Goal: Information Seeking & Learning: Check status

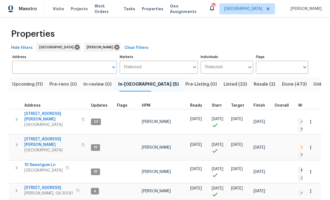
click at [32, 137] on span "[STREET_ADDRESS][PERSON_NAME]" at bounding box center [51, 142] width 54 height 11
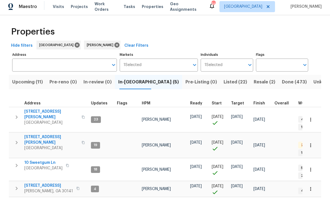
scroll to position [18, 0]
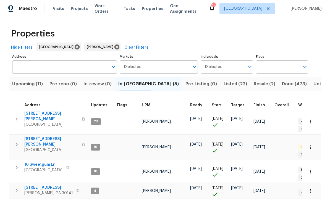
click at [23, 81] on span "Upcoming (11)" at bounding box center [27, 85] width 31 height 8
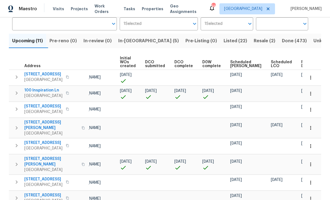
scroll to position [0, 39]
click at [302, 61] on span "Ready Date" at bounding box center [308, 64] width 12 height 8
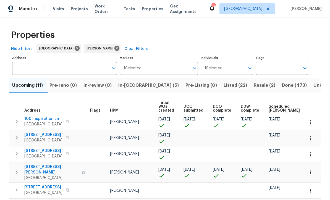
scroll to position [0, 2]
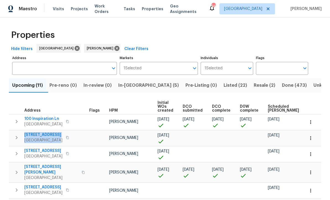
copy div "17 Woodmill Ct Dallas, GA 30157"
click at [311, 135] on button "button" at bounding box center [311, 138] width 12 height 12
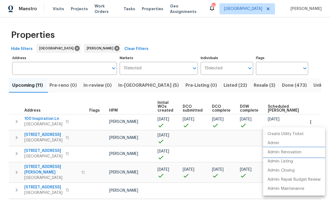
click at [298, 152] on p "Admin: Renovation" at bounding box center [285, 153] width 34 height 6
click at [316, 41] on div at bounding box center [165, 100] width 330 height 200
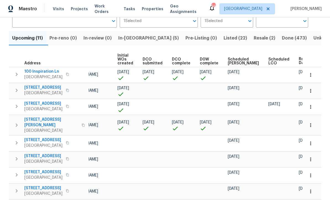
scroll to position [0, 43]
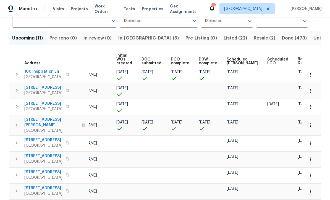
click at [316, 106] on button "button" at bounding box center [311, 107] width 12 height 12
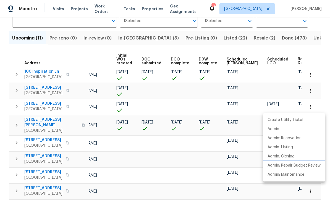
click at [303, 167] on p "Admin: Repair Budget Review" at bounding box center [294, 166] width 53 height 6
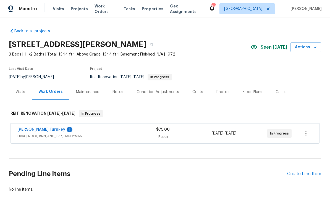
click at [29, 129] on link "[PERSON_NAME] Turnkey" at bounding box center [41, 130] width 48 height 4
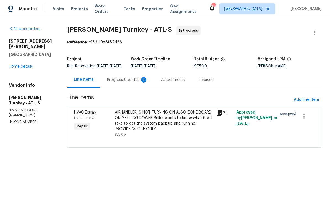
click at [115, 83] on div "Progress Updates 1" at bounding box center [127, 80] width 41 height 6
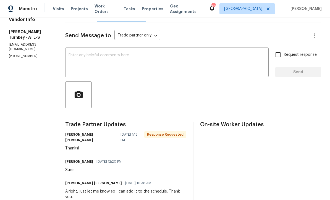
scroll to position [52, 0]
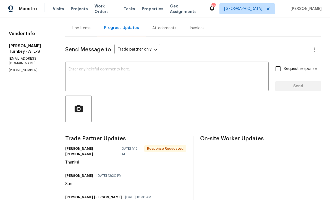
click at [65, 70] on div "x ​" at bounding box center [167, 77] width 204 height 28
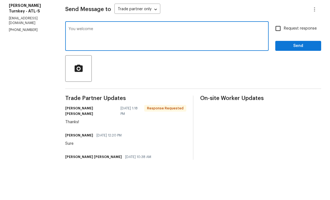
type textarea "You welcome"
click at [276, 63] on input "Request response" at bounding box center [278, 69] width 12 height 12
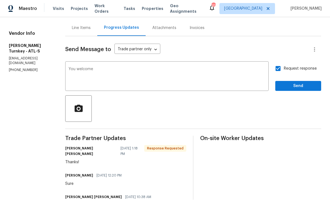
click at [277, 63] on input "Request response" at bounding box center [278, 69] width 12 height 12
checkbox input "false"
click at [289, 83] on span "Send" at bounding box center [298, 86] width 37 height 7
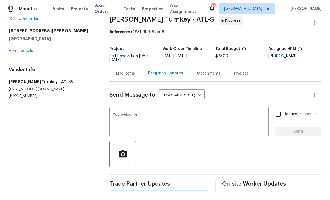
scroll to position [0, 0]
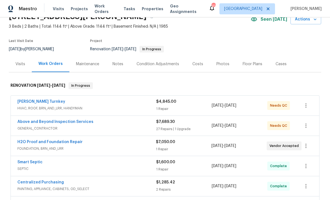
scroll to position [28, 0]
click at [37, 141] on link "H2O Proof and Foundation Repair" at bounding box center [49, 142] width 65 height 4
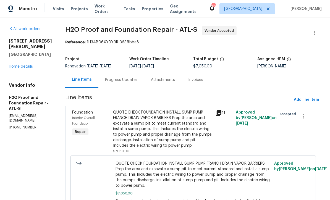
click at [105, 79] on div "Progress Updates" at bounding box center [121, 80] width 33 height 6
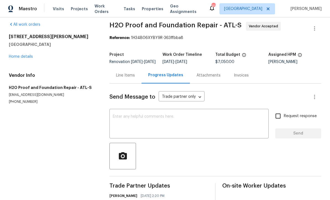
scroll to position [4, 0]
click at [123, 79] on div "Line Items" at bounding box center [125, 76] width 19 height 6
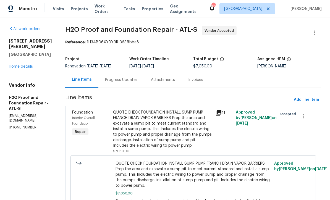
click at [19, 69] on link "Home details" at bounding box center [21, 67] width 24 height 4
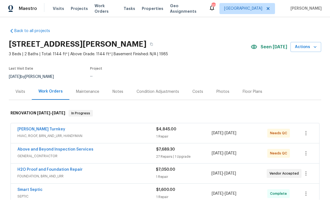
click at [199, 90] on div "Costs" at bounding box center [198, 92] width 11 height 6
